Goal: Check status

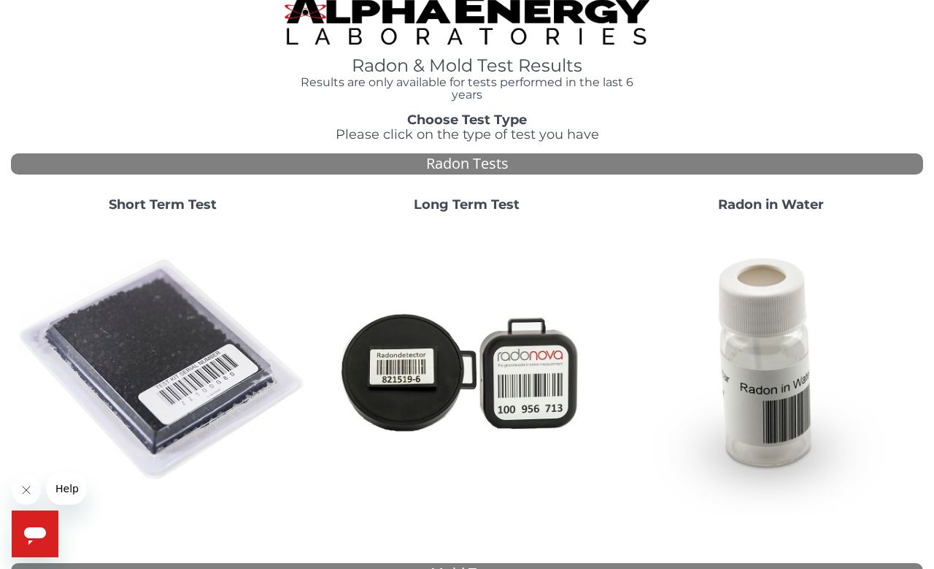
scroll to position [17, 0]
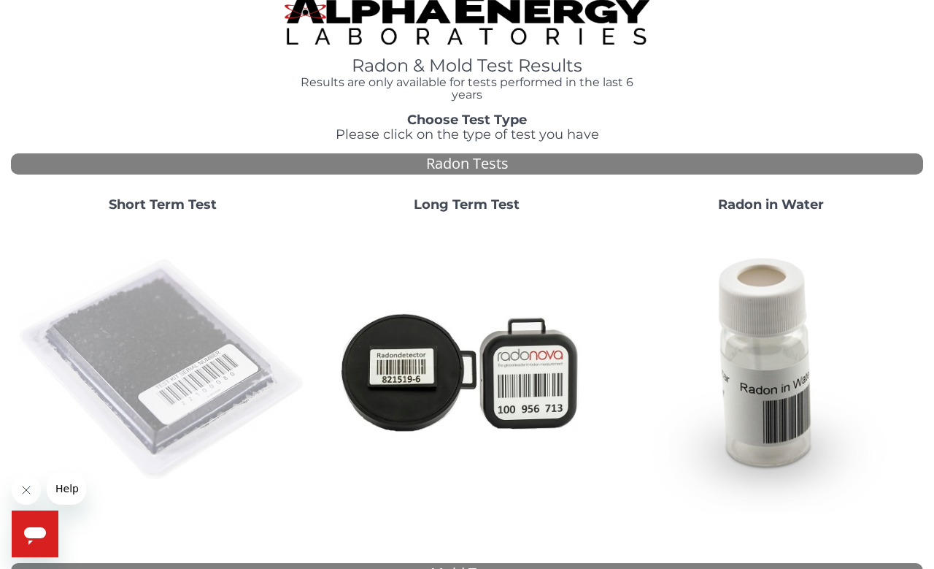
click at [160, 343] on img at bounding box center [163, 370] width 293 height 293
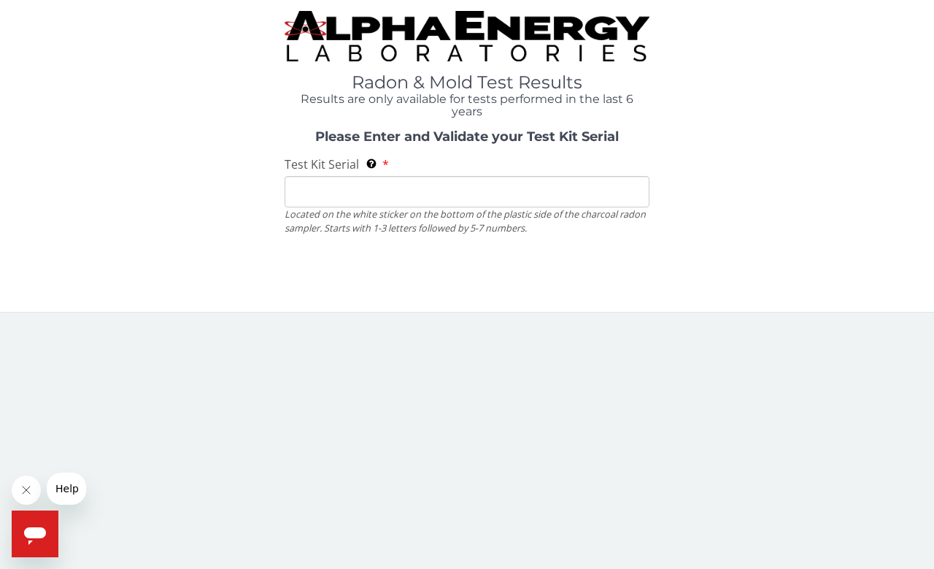
scroll to position [0, 0]
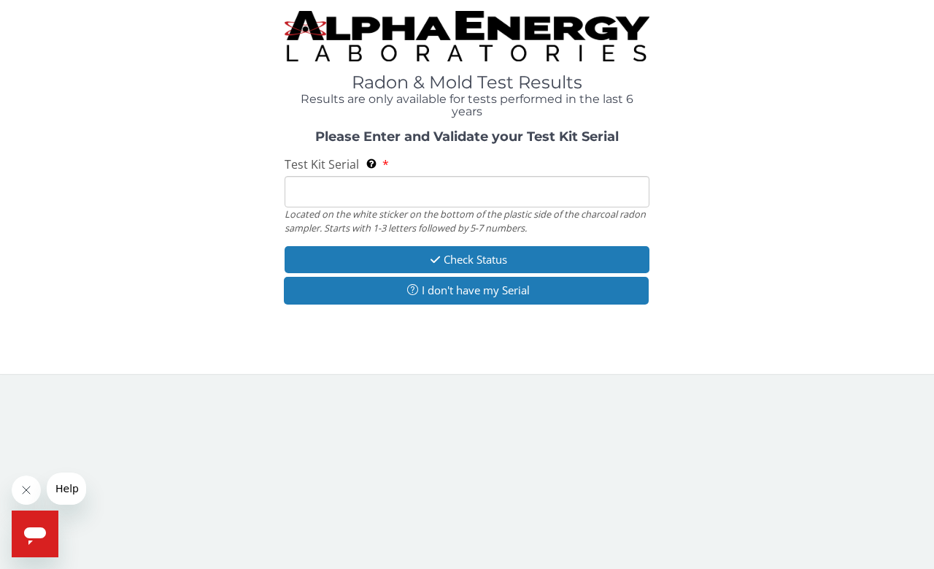
click at [318, 188] on input "Test Kit Serial Located on the white sticker on the bottom of the plastic side …" at bounding box center [467, 191] width 365 height 31
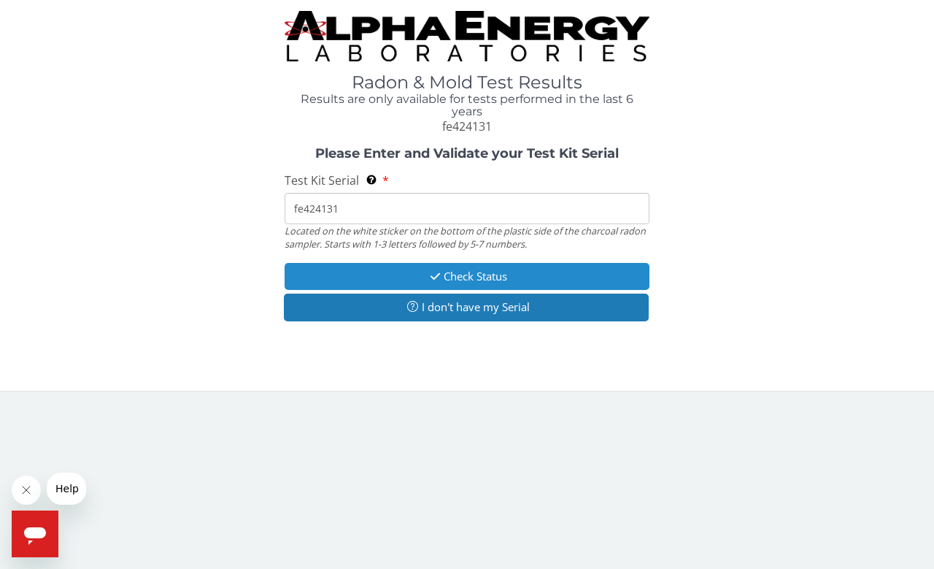
type input "fe424131"
click at [380, 272] on button "Check Status" at bounding box center [467, 276] width 365 height 27
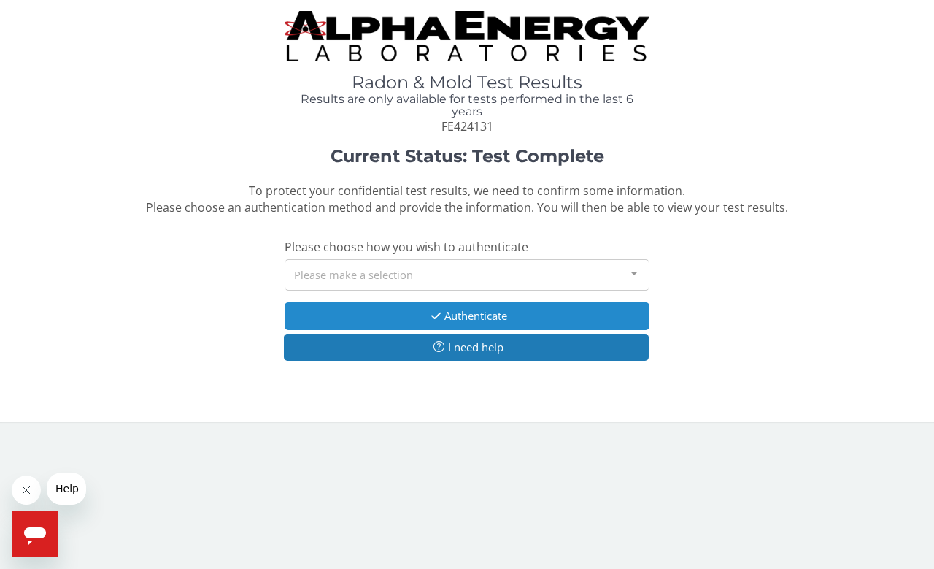
click at [428, 311] on icon "button" at bounding box center [436, 315] width 17 height 11
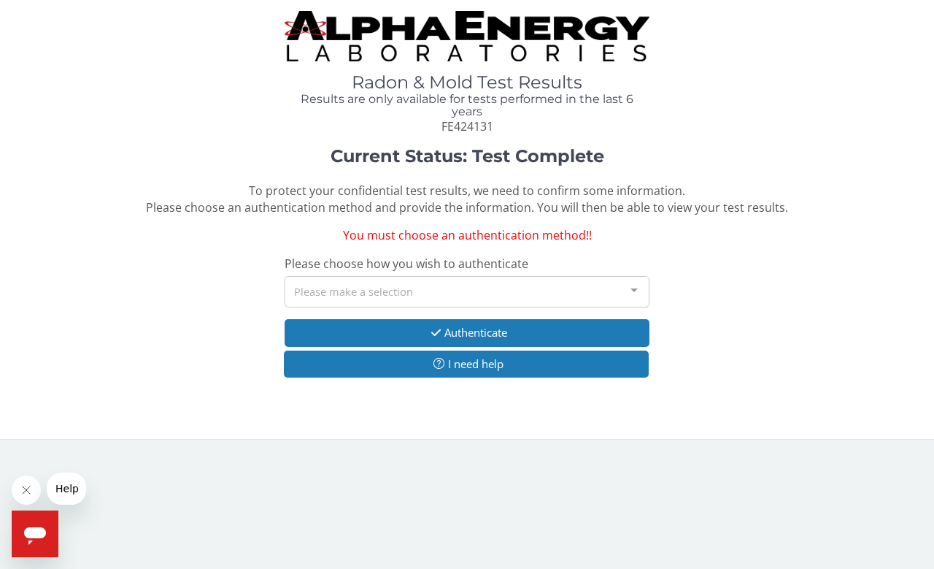
click at [431, 287] on div "Please make a selection" at bounding box center [467, 291] width 365 height 31
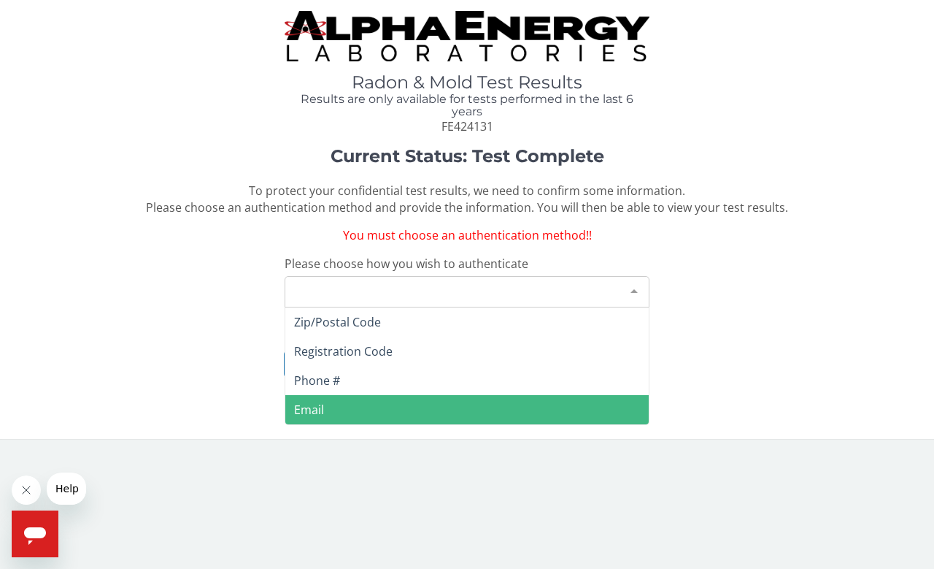
click at [345, 409] on span "Email" at bounding box center [467, 409] width 364 height 29
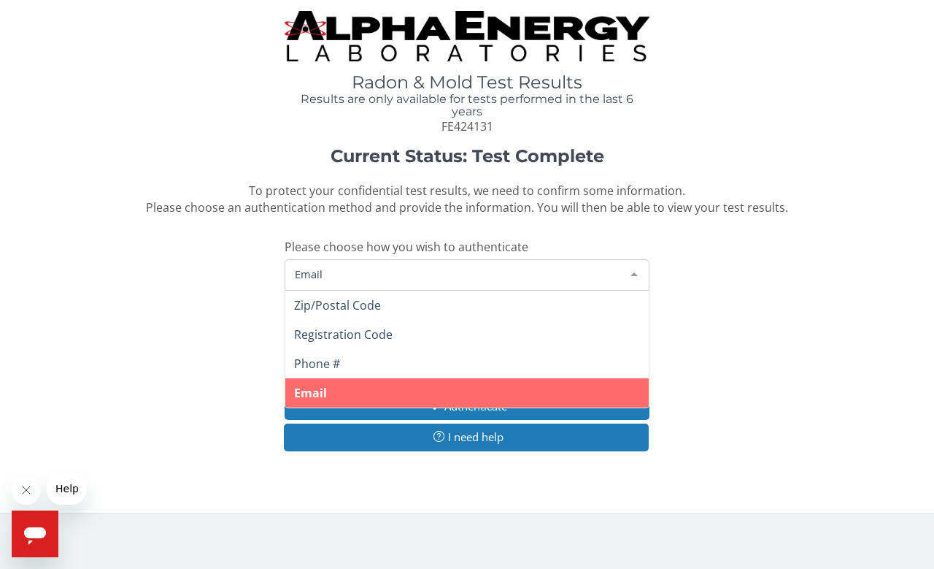
click at [338, 267] on span "Email" at bounding box center [455, 274] width 328 height 16
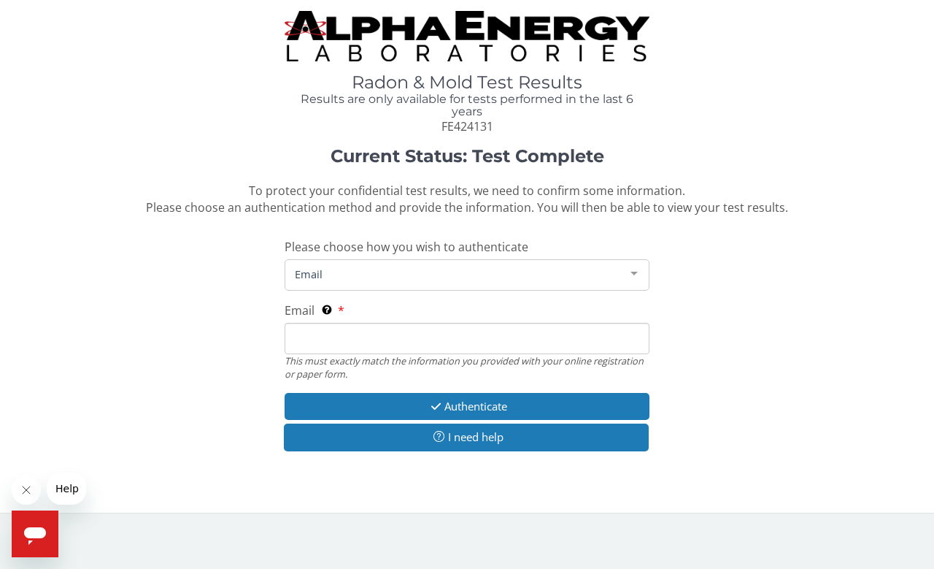
click at [338, 267] on span "Email" at bounding box center [455, 274] width 328 height 16
click at [457, 274] on span "Email" at bounding box center [455, 274] width 328 height 16
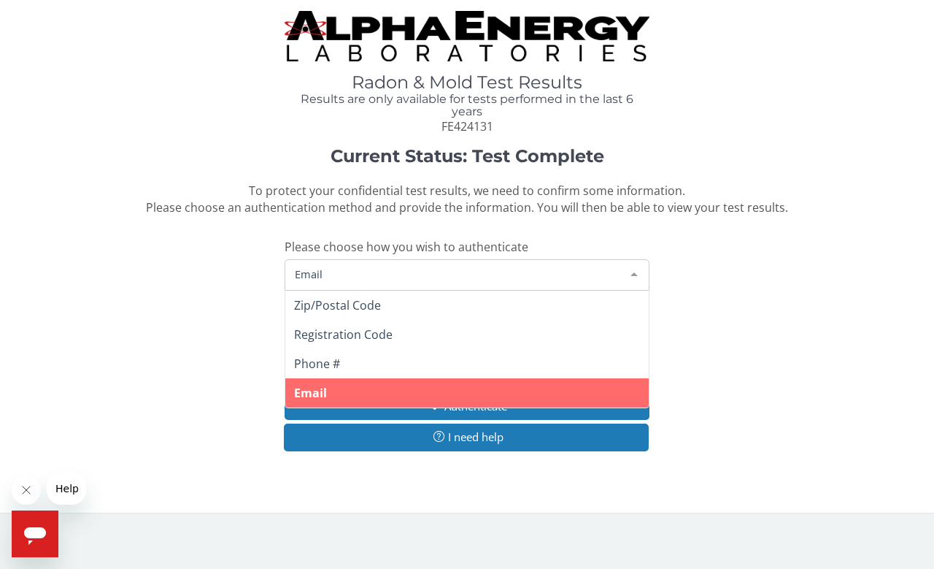
click at [420, 385] on span "Email" at bounding box center [467, 392] width 364 height 29
click at [328, 269] on span "Email" at bounding box center [455, 274] width 328 height 16
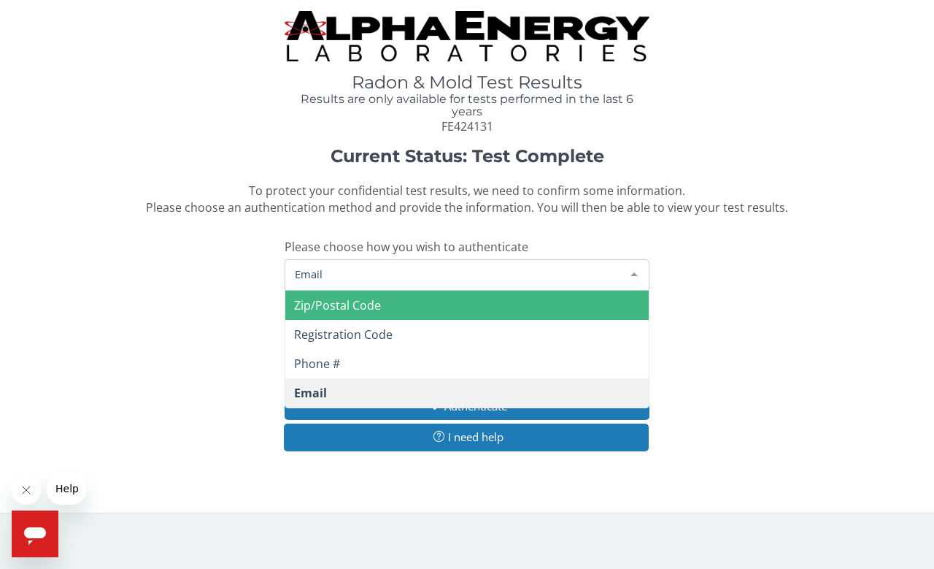
click at [377, 266] on span "Email" at bounding box center [455, 274] width 328 height 16
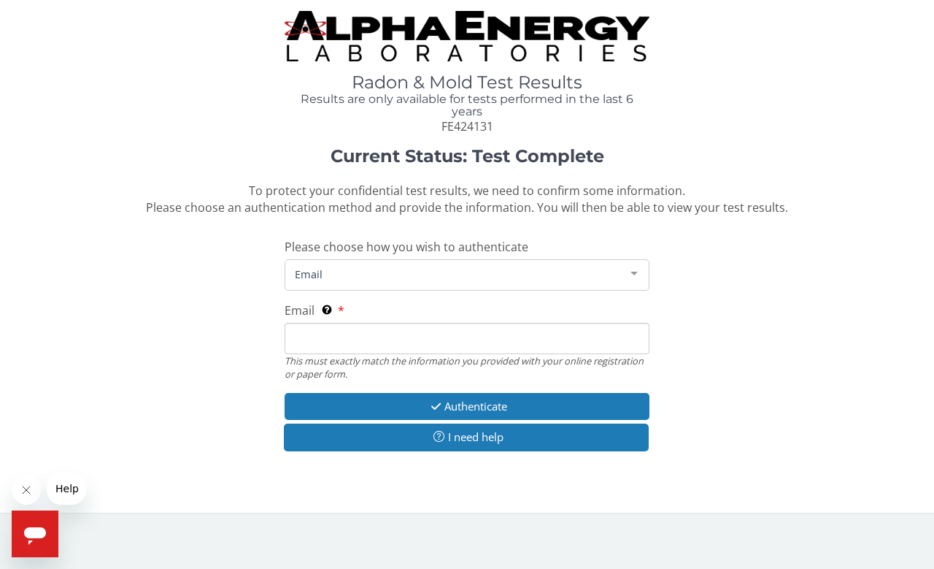
click at [632, 267] on div at bounding box center [634, 274] width 29 height 28
click at [591, 266] on span "Email" at bounding box center [455, 274] width 328 height 16
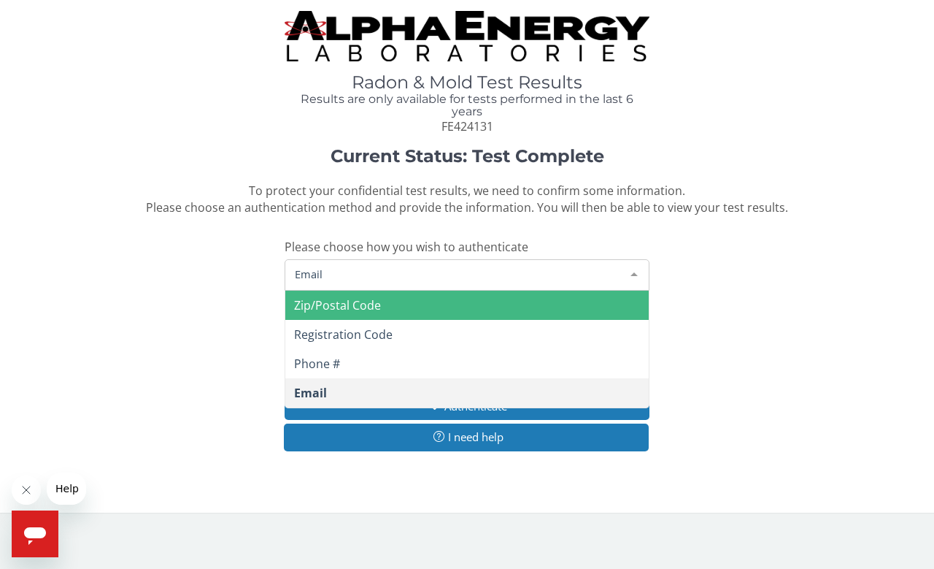
click at [627, 298] on span "Zip/Postal Code" at bounding box center [467, 305] width 364 height 29
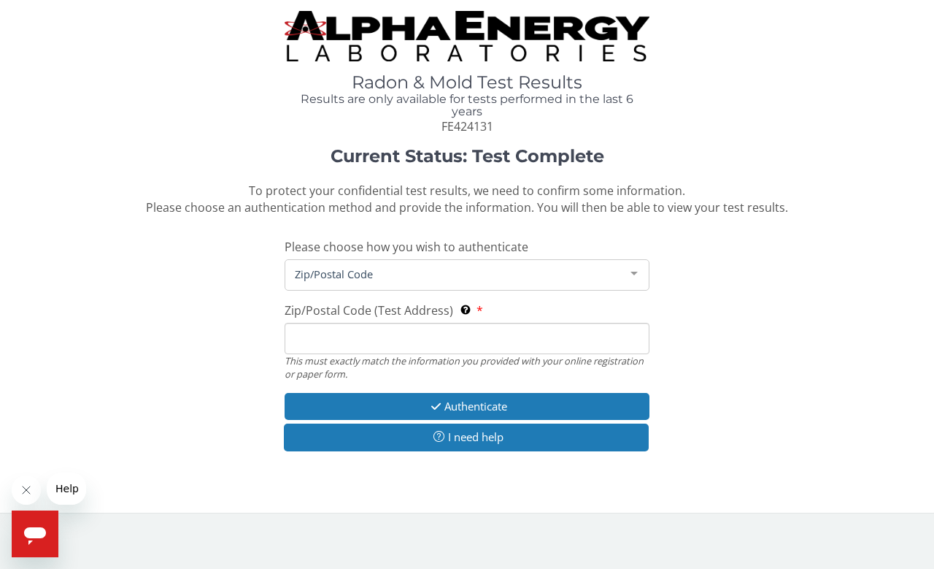
click at [632, 268] on div at bounding box center [634, 274] width 29 height 28
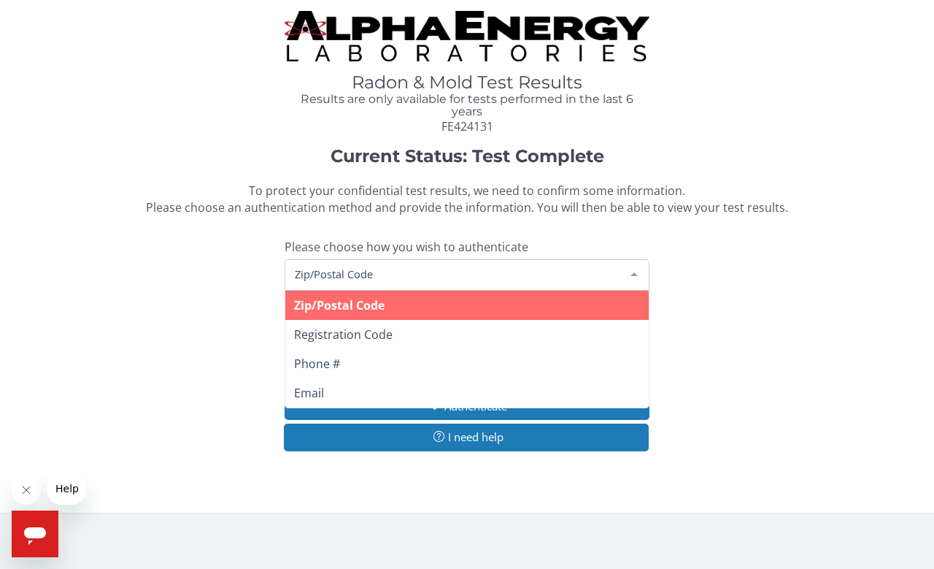
click at [599, 307] on span "Zip/Postal Code" at bounding box center [467, 305] width 364 height 29
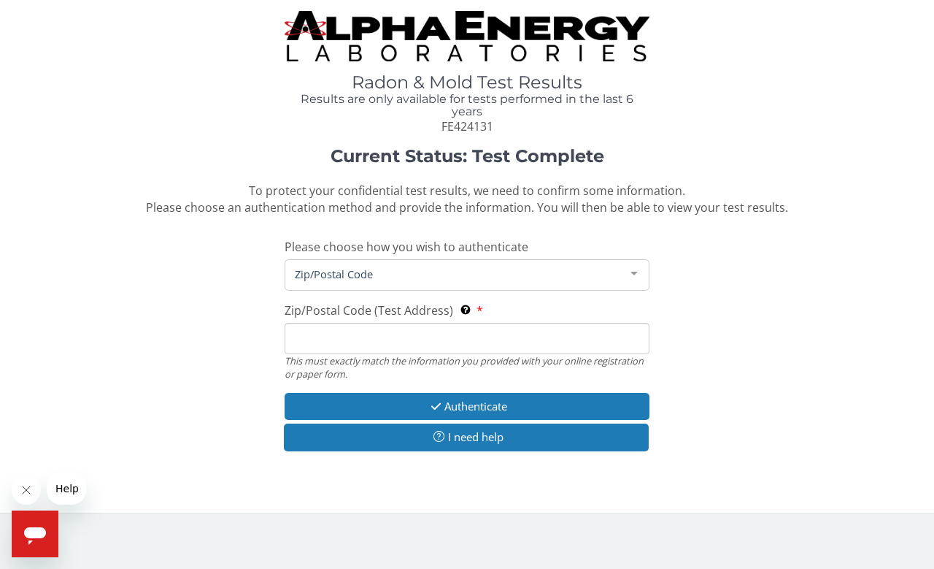
click at [528, 325] on input "Zip/Postal Code (Test Address) This must exactly match the information you prov…" at bounding box center [467, 338] width 365 height 31
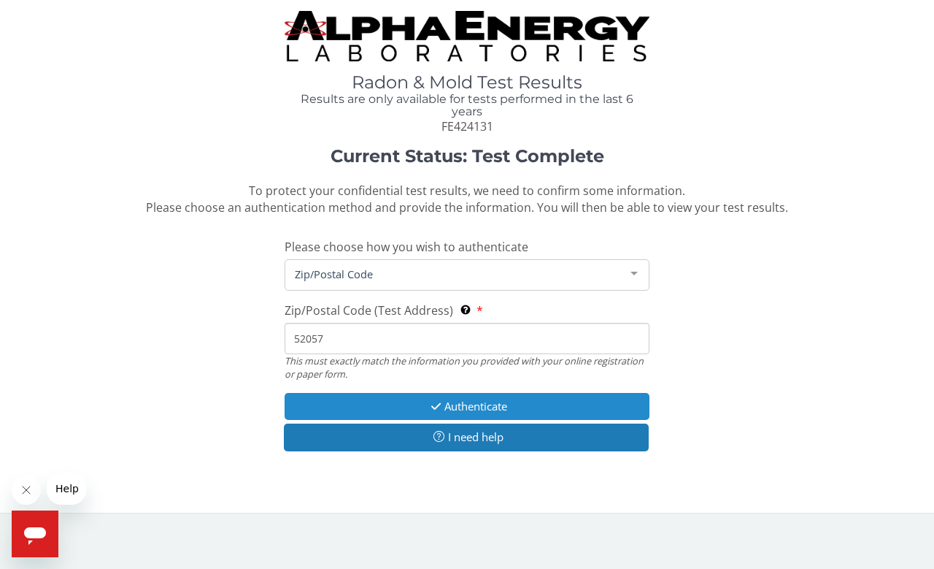
type input "52057"
click at [540, 401] on button "Authenticate" at bounding box center [467, 406] width 365 height 27
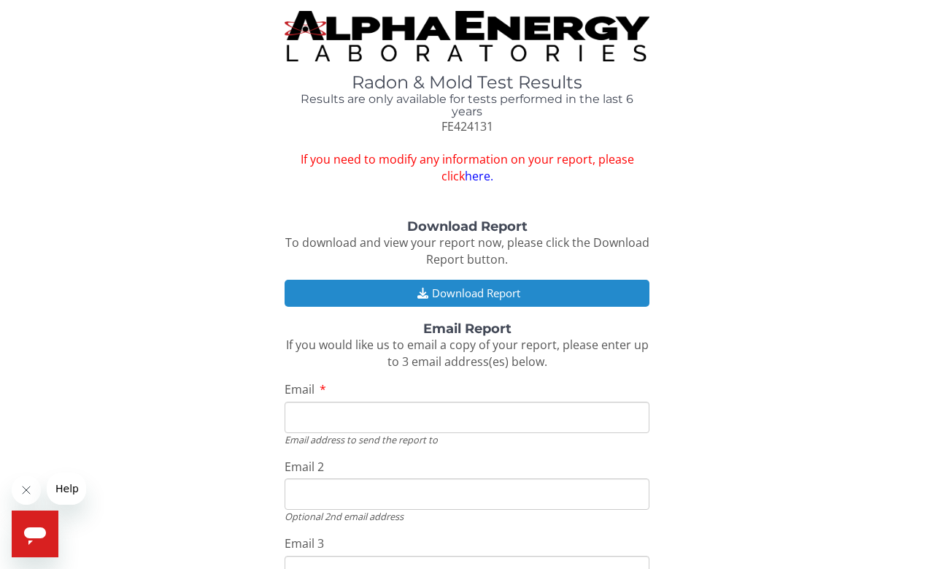
click at [547, 280] on button "Download Report" at bounding box center [467, 293] width 365 height 27
